Goal: Transaction & Acquisition: Purchase product/service

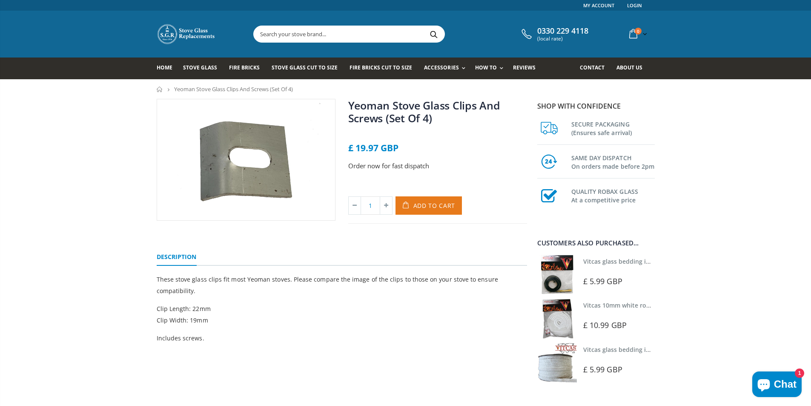
click at [423, 206] on span "Add to Cart" at bounding box center [435, 205] width 42 height 8
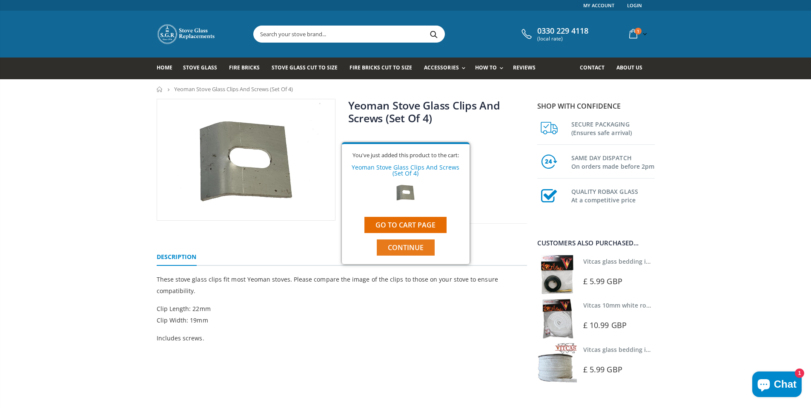
click at [404, 247] on span "Continue" at bounding box center [406, 247] width 36 height 9
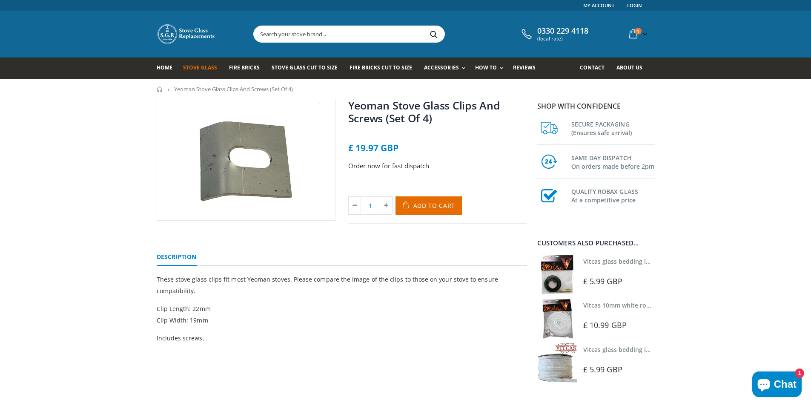
click at [198, 67] on span "Stove Glass" at bounding box center [200, 67] width 34 height 7
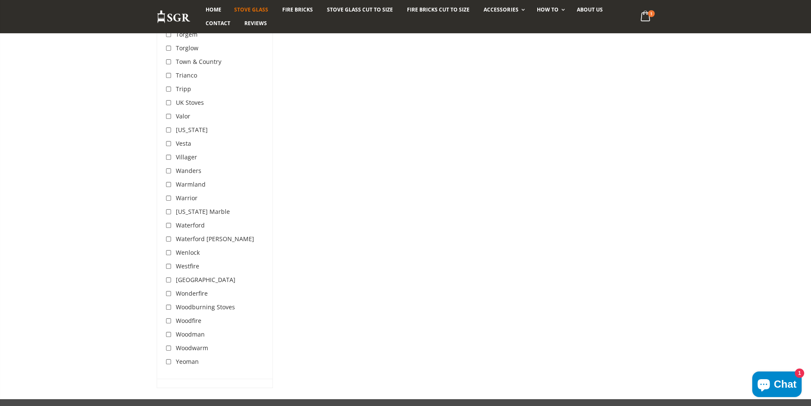
scroll to position [2726, 0]
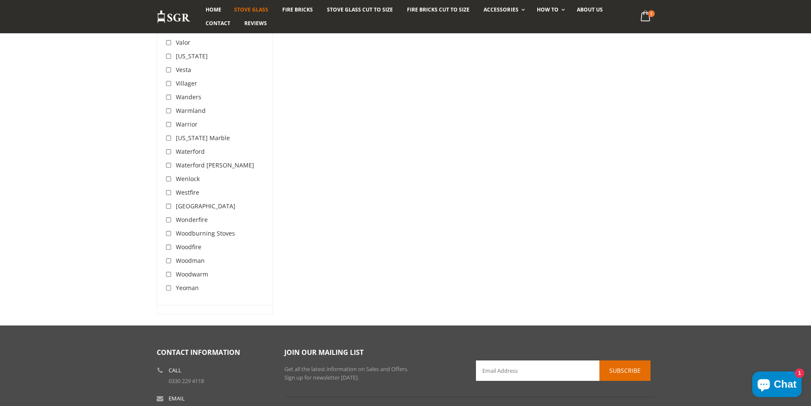
click at [166, 284] on input "checkbox" at bounding box center [170, 288] width 9 height 9
checkbox input "true"
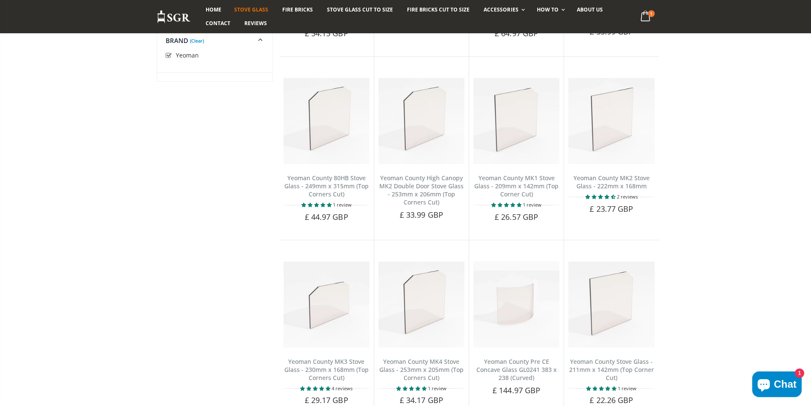
scroll to position [501, 0]
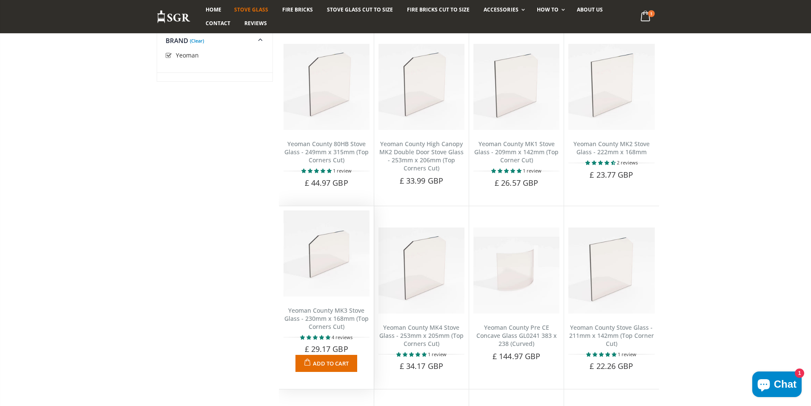
click at [321, 318] on link "Yeoman County MK3 Stove Glass - 230mm x 168mm (Top Corners Cut)" at bounding box center [327, 318] width 84 height 24
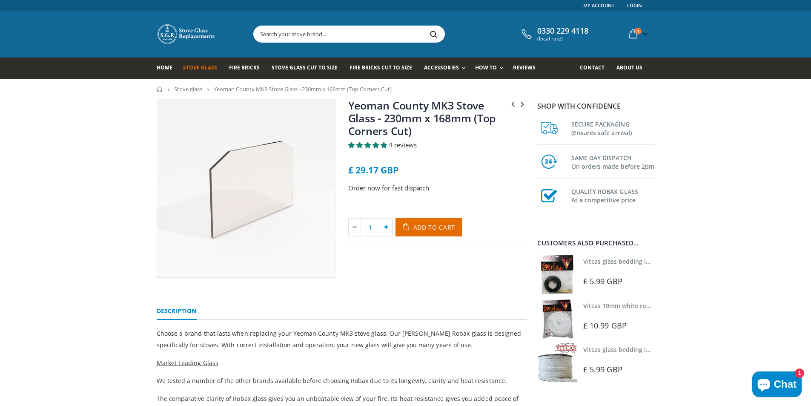
click at [388, 224] on icon at bounding box center [386, 227] width 12 height 17
type input "2"
click at [427, 226] on span "Add to Cart" at bounding box center [435, 227] width 42 height 8
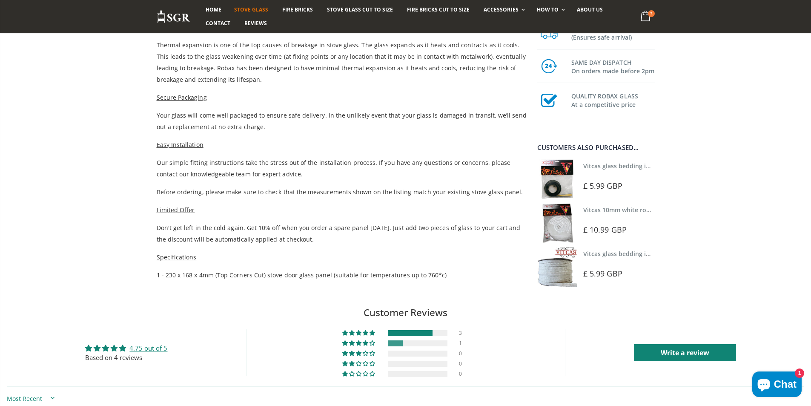
scroll to position [341, 0]
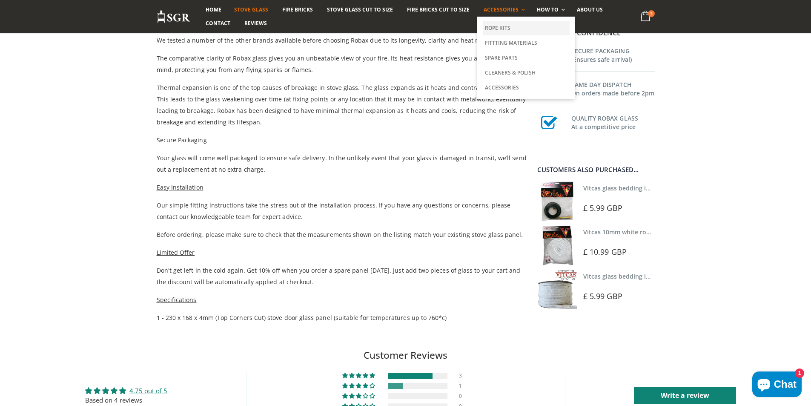
click at [493, 25] on link "Rope Kits" at bounding box center [526, 28] width 87 height 14
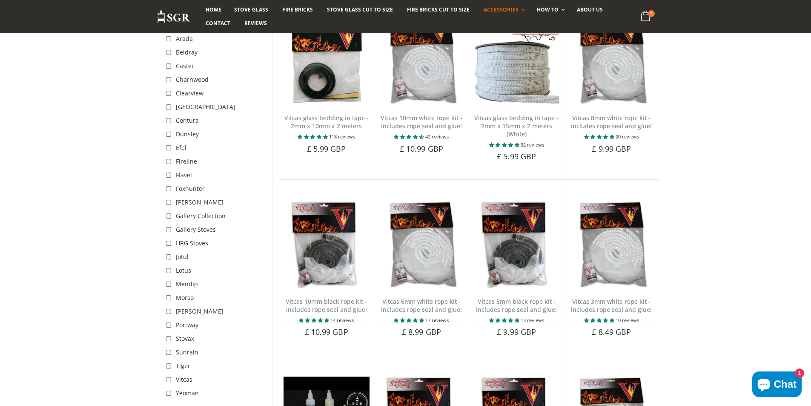
scroll to position [128, 0]
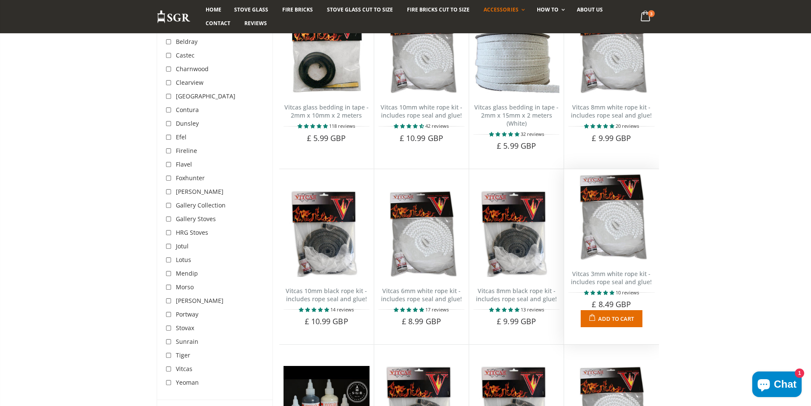
click at [608, 319] on span "Add to Cart" at bounding box center [616, 319] width 36 height 8
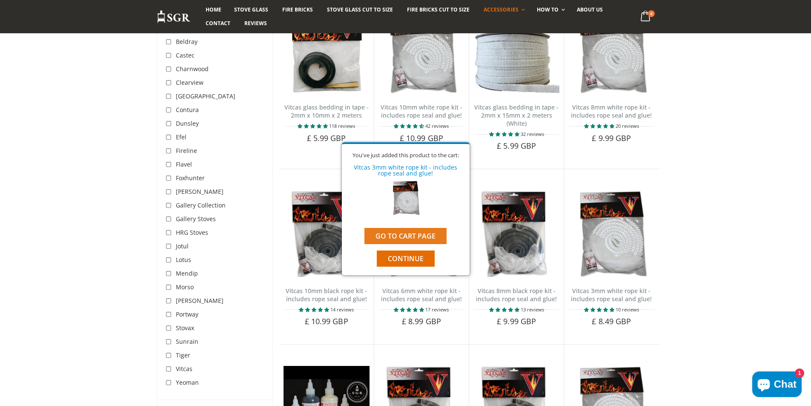
click at [403, 236] on link "Go to cart page" at bounding box center [406, 236] width 82 height 16
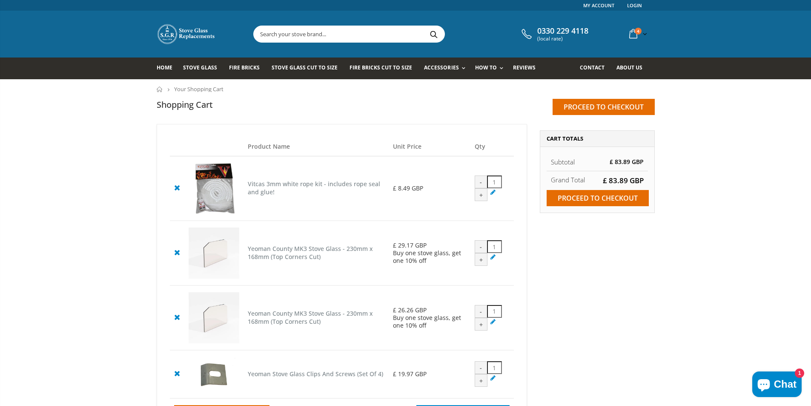
scroll to position [43, 0]
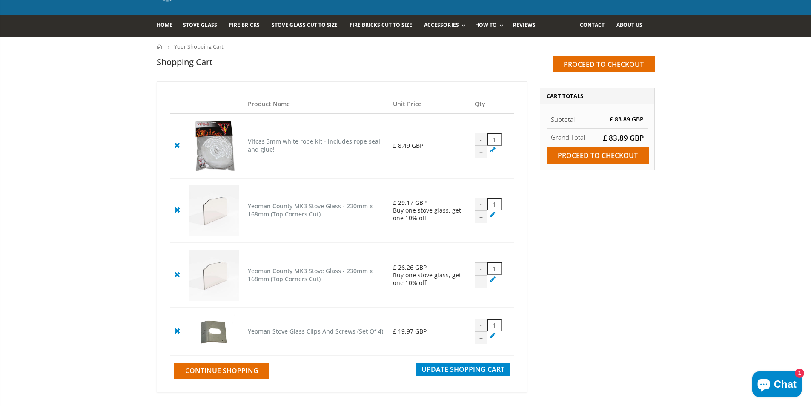
click at [480, 153] on div "+" at bounding box center [481, 152] width 13 height 13
type input "2"
click at [481, 341] on div "+" at bounding box center [481, 337] width 13 height 13
type input "2"
click at [472, 374] on span "Update Shopping Cart" at bounding box center [463, 369] width 83 height 9
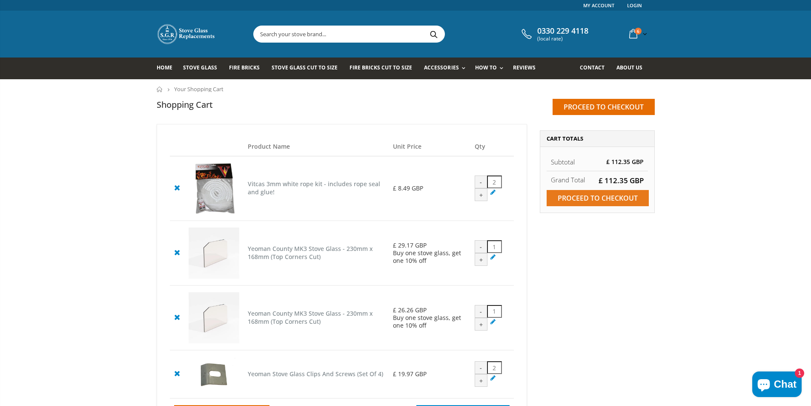
click at [605, 197] on input "Proceed to checkout" at bounding box center [598, 198] width 102 height 16
